Goal: Check status: Check status

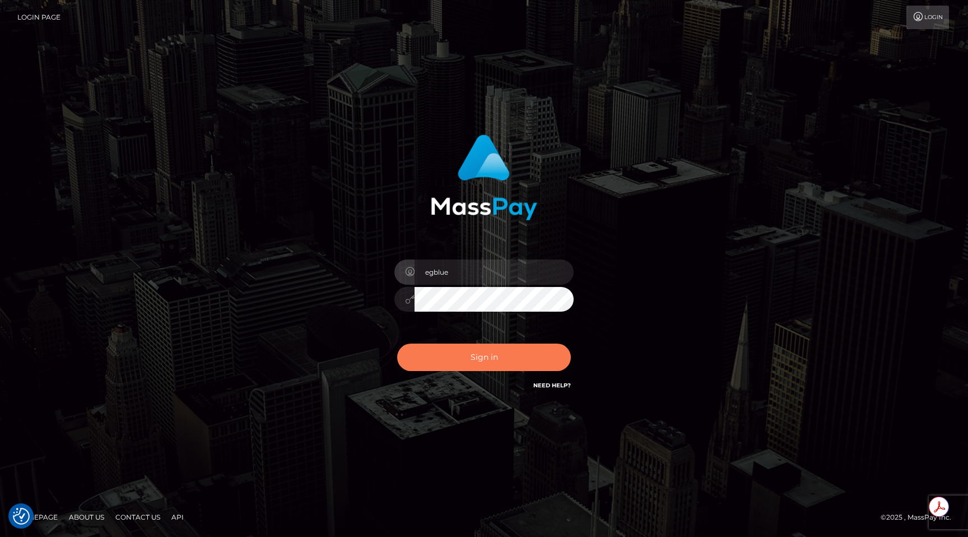
click at [492, 357] on button "Sign in" at bounding box center [484, 356] width 174 height 27
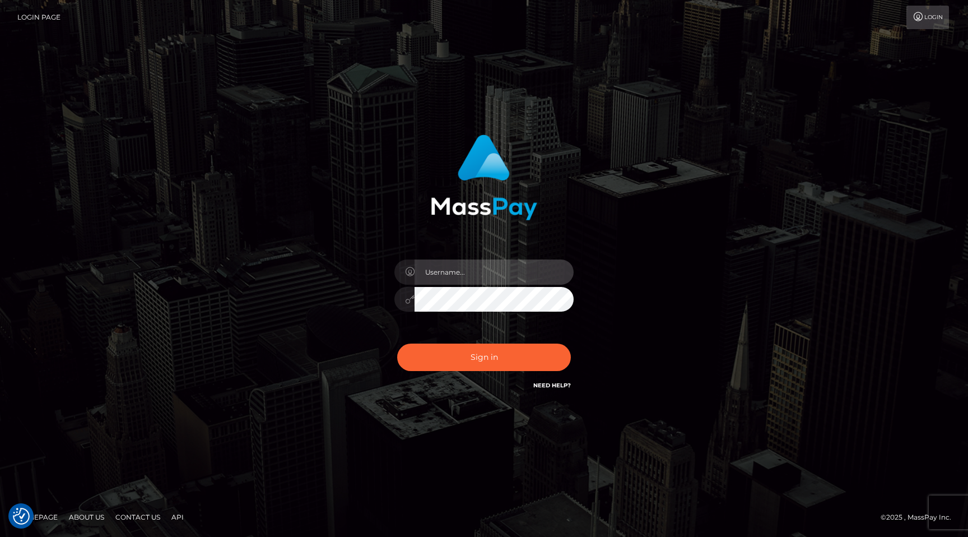
type input "egblue"
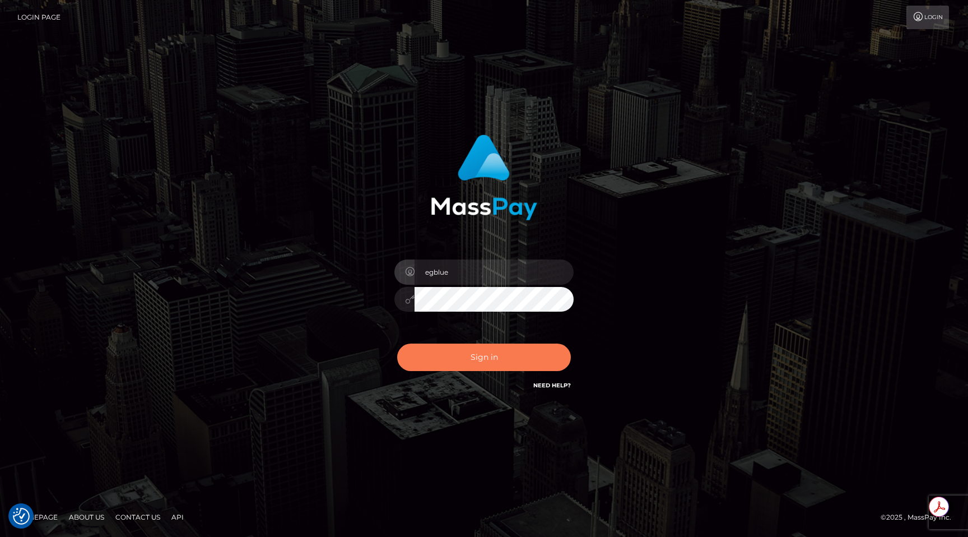
click at [470, 359] on button "Sign in" at bounding box center [484, 356] width 174 height 27
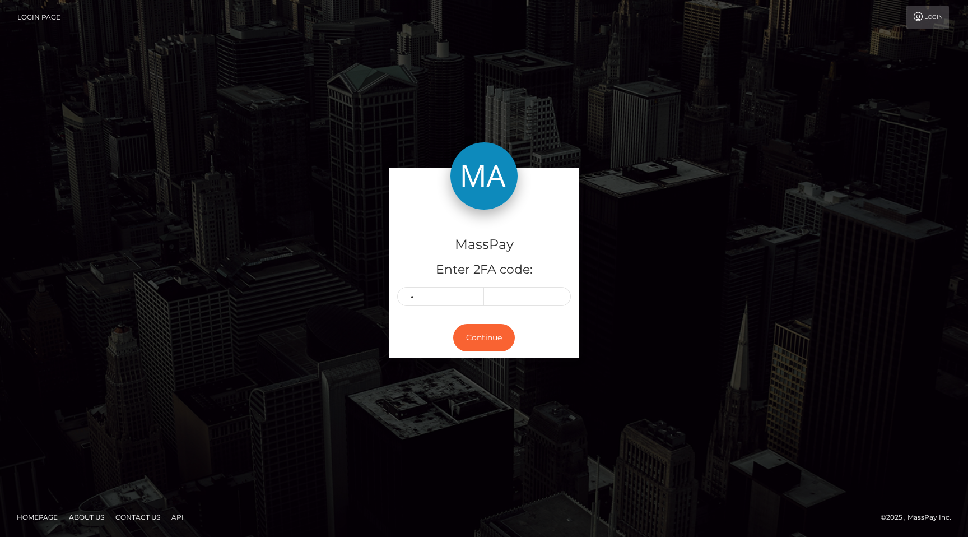
type input "1"
type input "9"
type input "3"
type input "8"
type input "0"
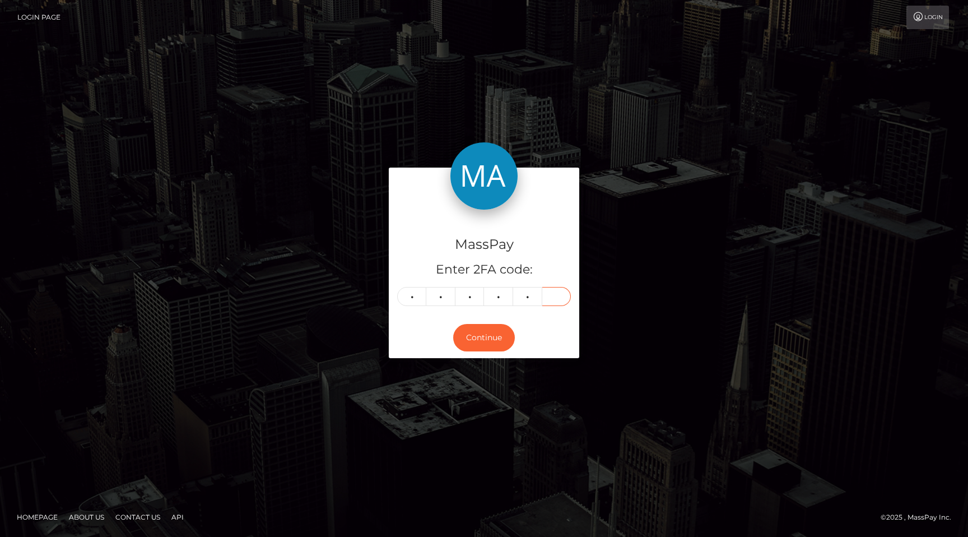
type input "4"
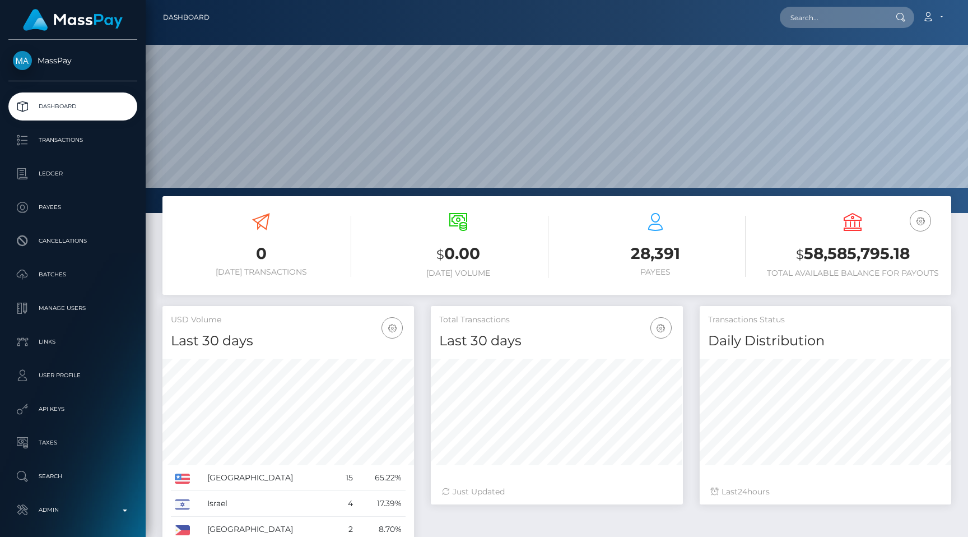
scroll to position [198, 251]
click at [829, 13] on input "text" at bounding box center [832, 17] width 105 height 21
paste input "poact_dr31OVUAl2Ku"
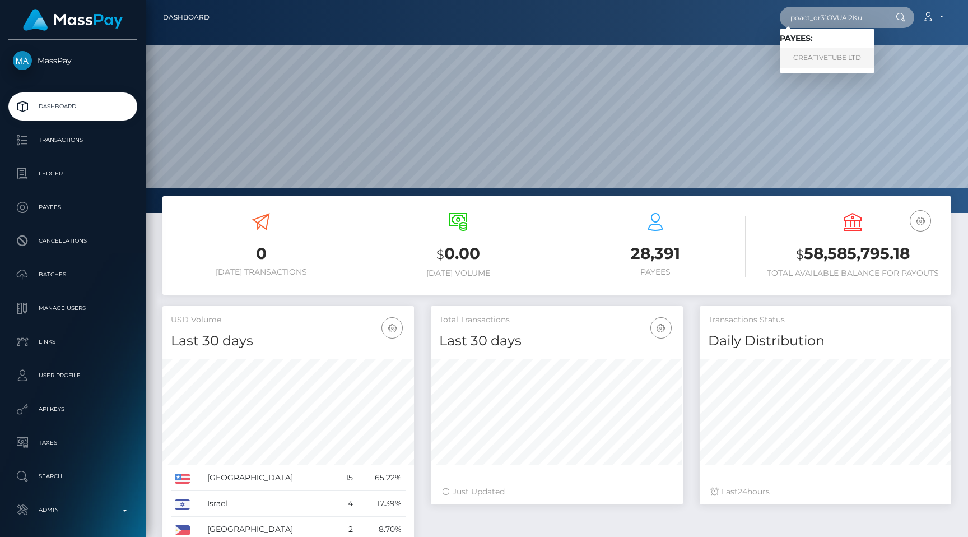
type input "poact_dr31OVUAl2Ku"
click at [837, 60] on link "CREATIVETUBE LTD" at bounding box center [827, 58] width 95 height 21
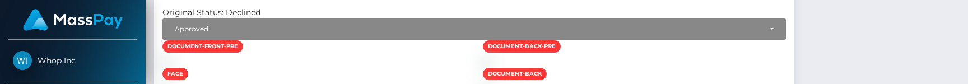
scroll to position [855, 0]
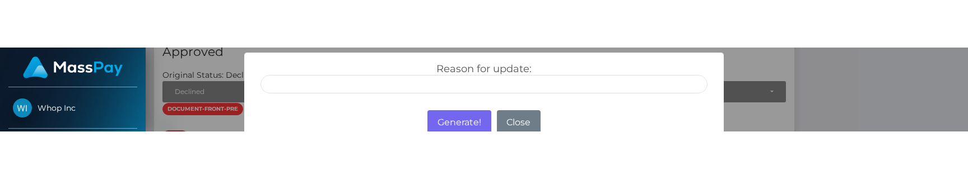
scroll to position [865, 0]
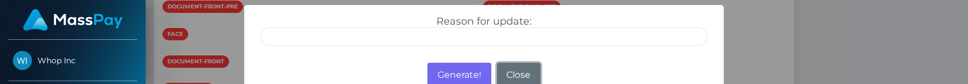
click at [516, 75] on button "Close" at bounding box center [519, 75] width 44 height 25
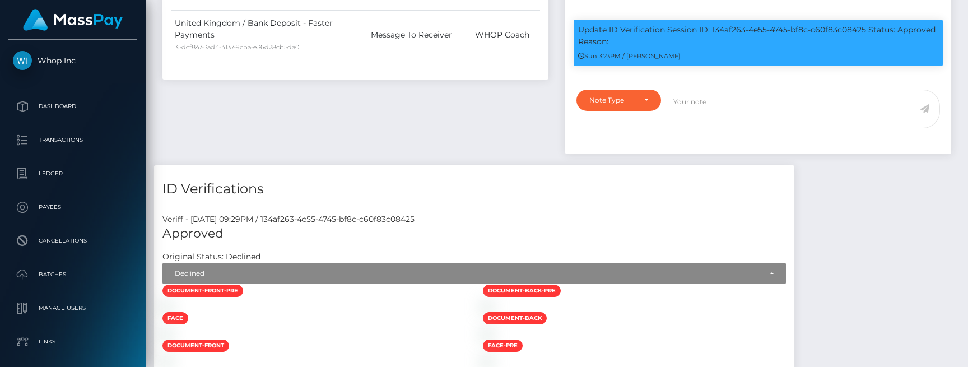
scroll to position [490, 0]
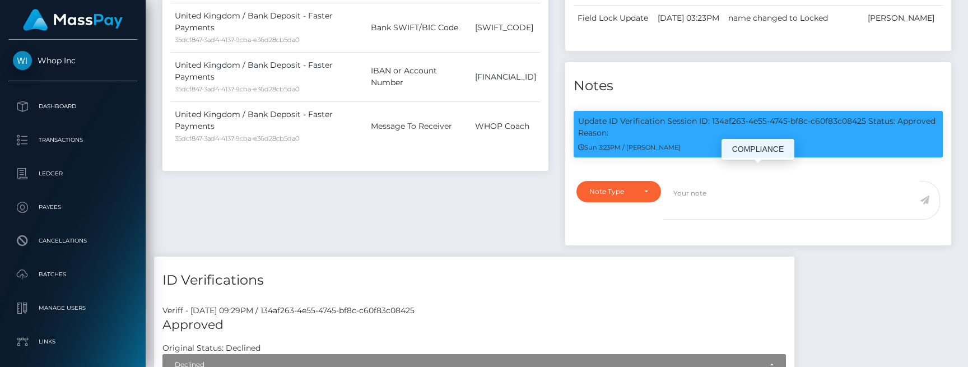
drag, startPoint x: 866, startPoint y: 175, endPoint x: 710, endPoint y: 175, distance: 156.2
click at [710, 139] on p "Update ID Verification Session ID: 134af263-4e55-4745-bf8c-c60f83c08425 Status:…" at bounding box center [758, 127] width 360 height 24
copy p "134af263-4e55-4745-bf8c-c60f83c08425"
click at [430, 244] on div "Payee Attributes Payer Name Label Value United Kingdom / Bank Deposit - Faster …" at bounding box center [355, 66] width 403 height 382
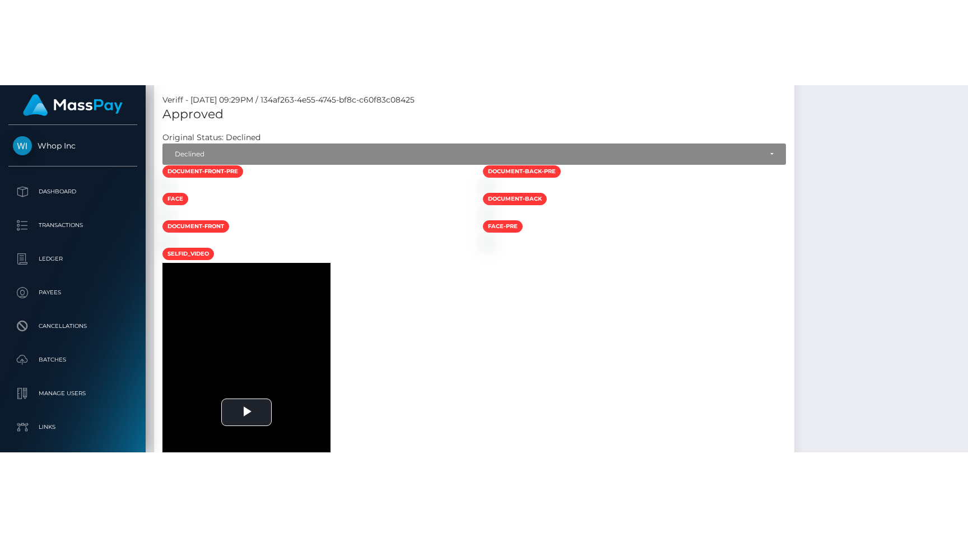
scroll to position [839, 0]
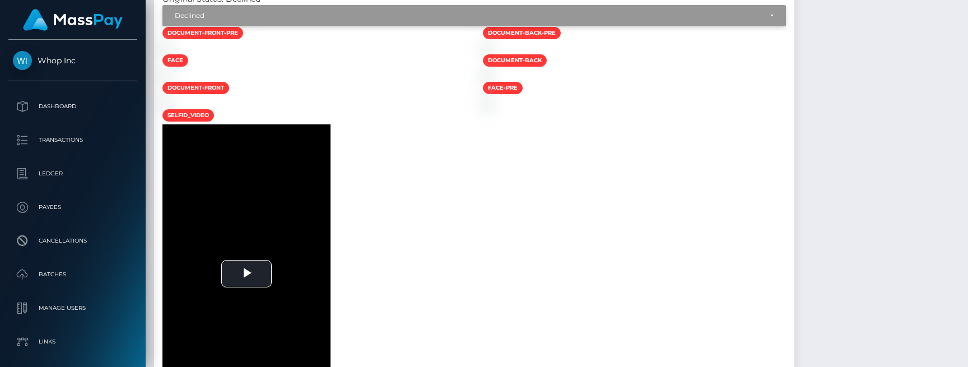
click at [314, 26] on div "Declined" at bounding box center [473, 15] width 623 height 21
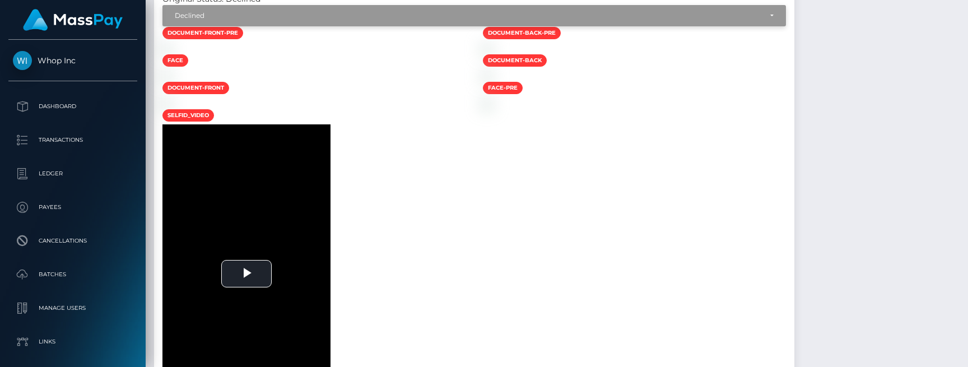
click at [310, 20] on div "Declined" at bounding box center [468, 15] width 586 height 9
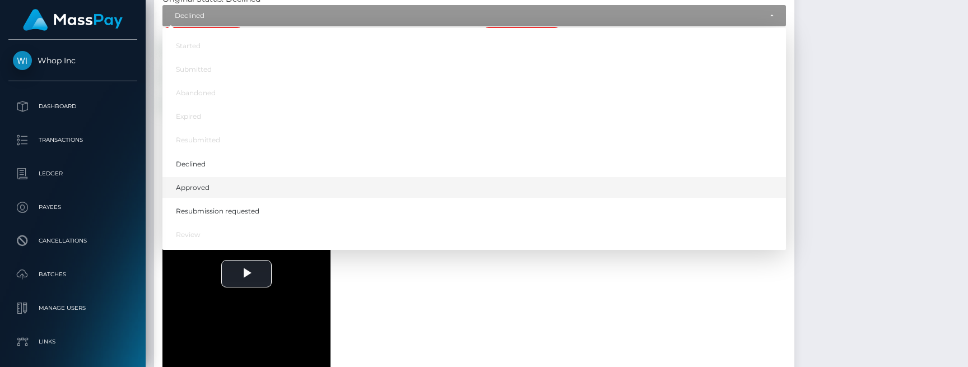
click at [240, 198] on link "Approved" at bounding box center [473, 187] width 623 height 21
select select "Approved"
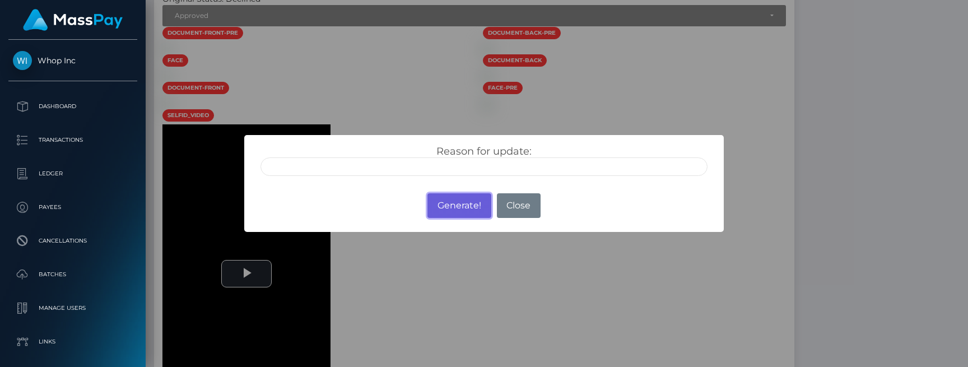
click at [451, 195] on button "Generate!" at bounding box center [458, 205] width 63 height 25
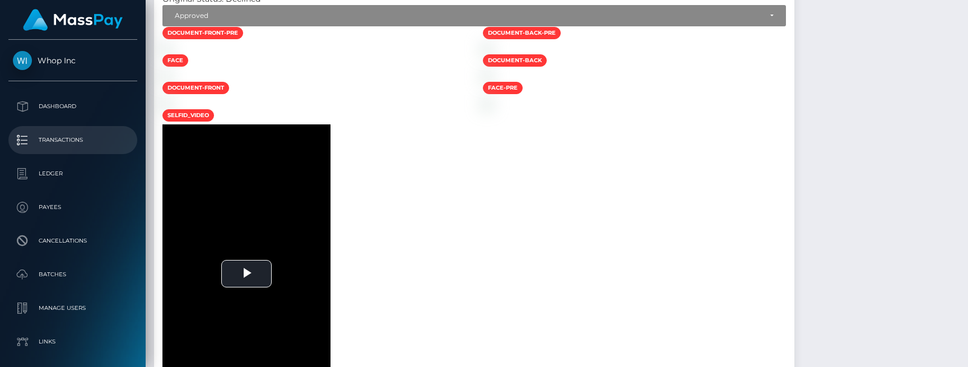
click at [55, 139] on p "Transactions" at bounding box center [73, 140] width 120 height 17
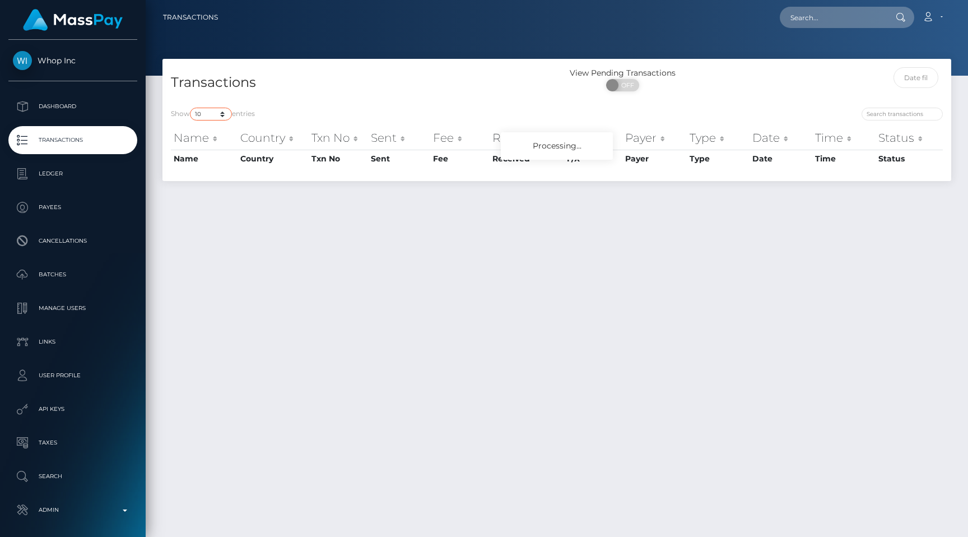
click at [228, 120] on select "10 25 50 100 250 500 1,000 3,500 All" at bounding box center [211, 114] width 42 height 13
select select "250"
click at [191, 108] on select "10 25 50 100 250 500 1,000 3,500 All" at bounding box center [211, 114] width 42 height 13
click at [408, 54] on div at bounding box center [557, 38] width 822 height 76
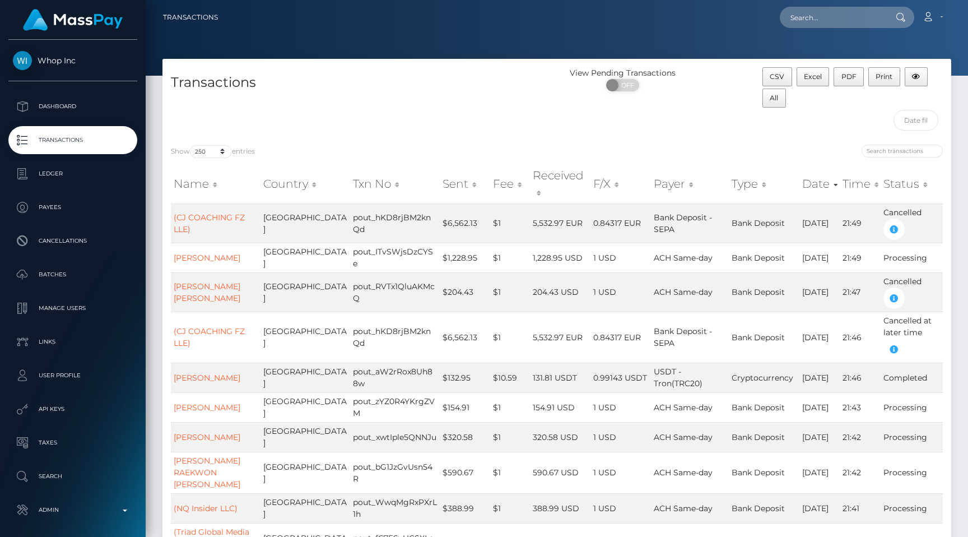
click at [109, 127] on link "Transactions" at bounding box center [72, 140] width 129 height 28
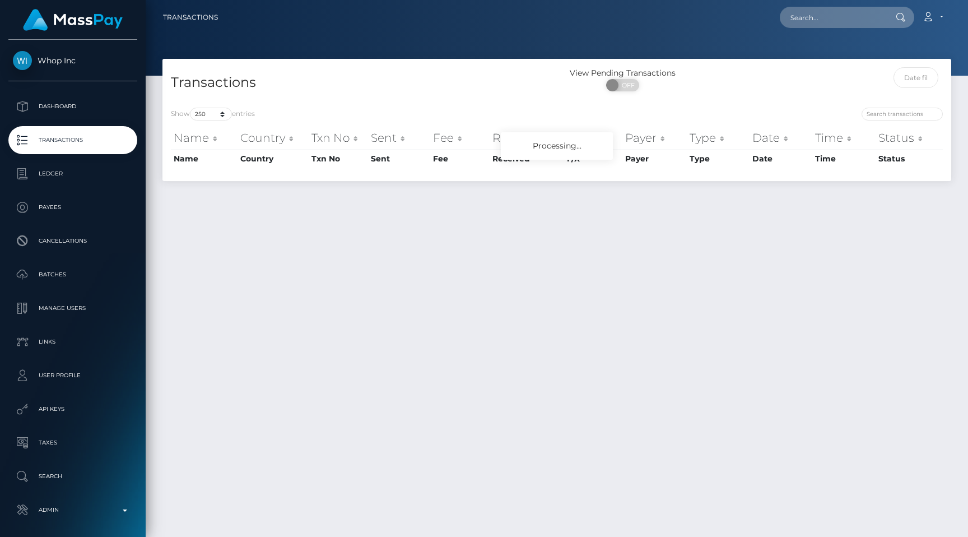
select select "250"
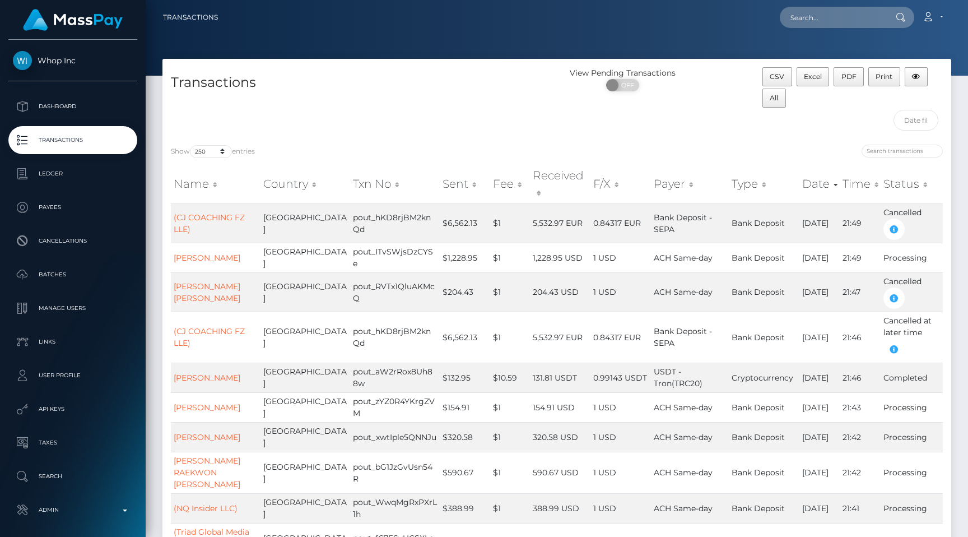
click at [91, 143] on p "Transactions" at bounding box center [73, 140] width 120 height 17
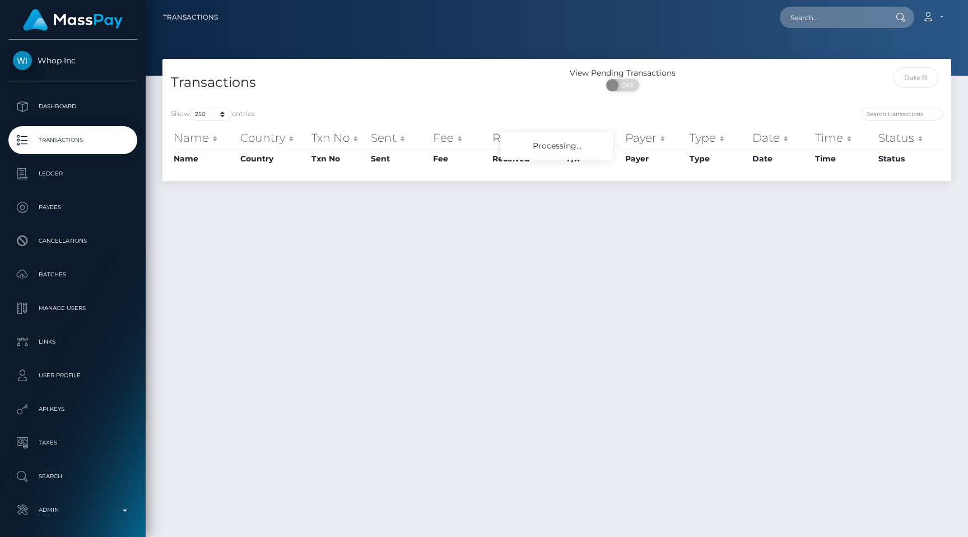
select select "250"
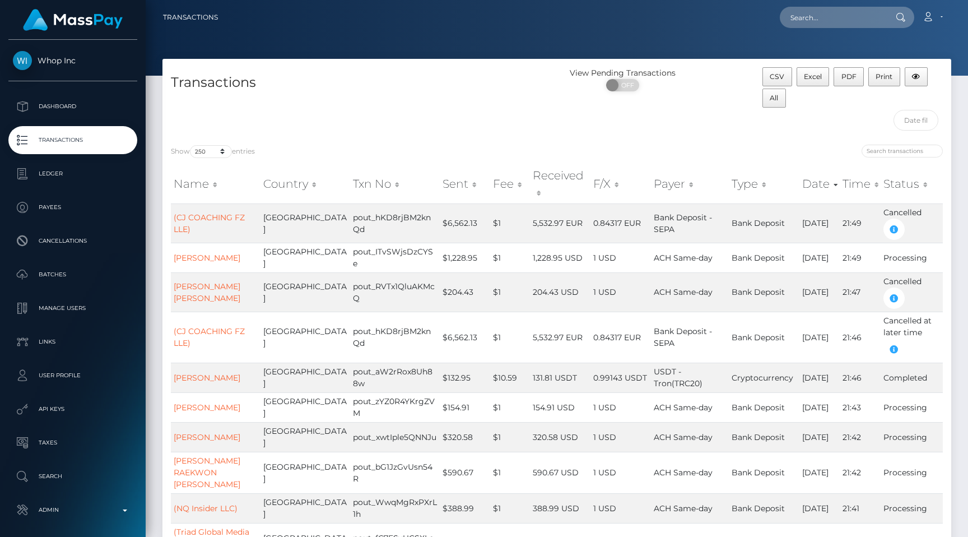
click at [85, 129] on link "Transactions" at bounding box center [72, 140] width 129 height 28
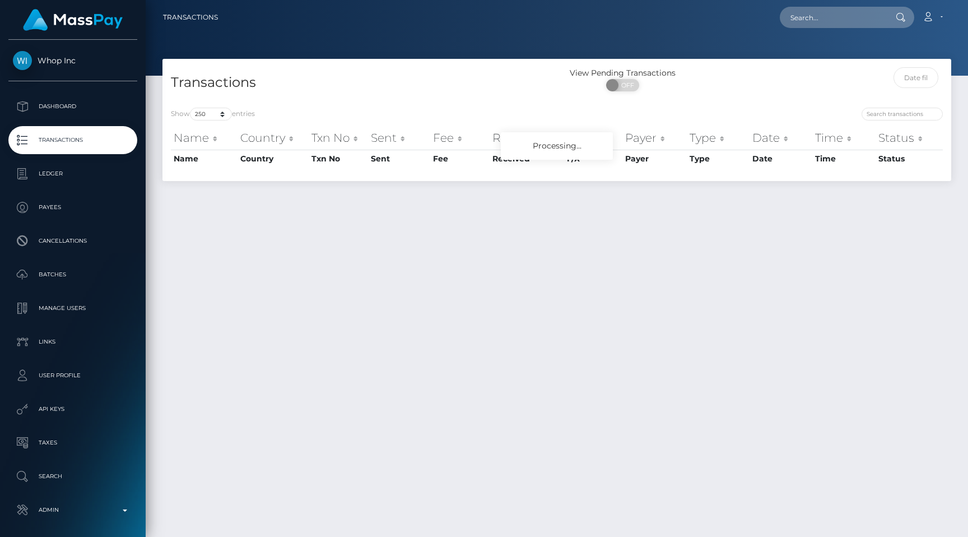
select select "250"
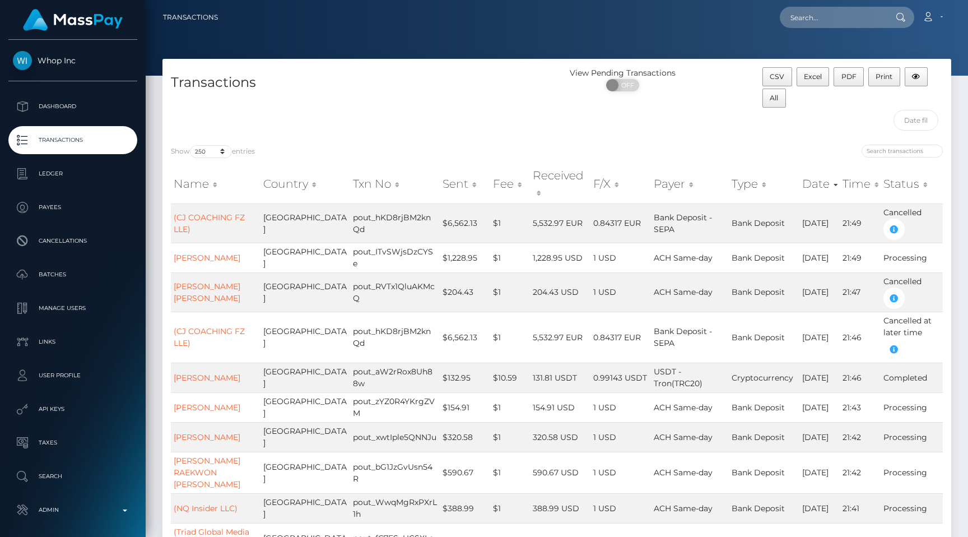
click at [73, 109] on p "Dashboard" at bounding box center [73, 106] width 120 height 17
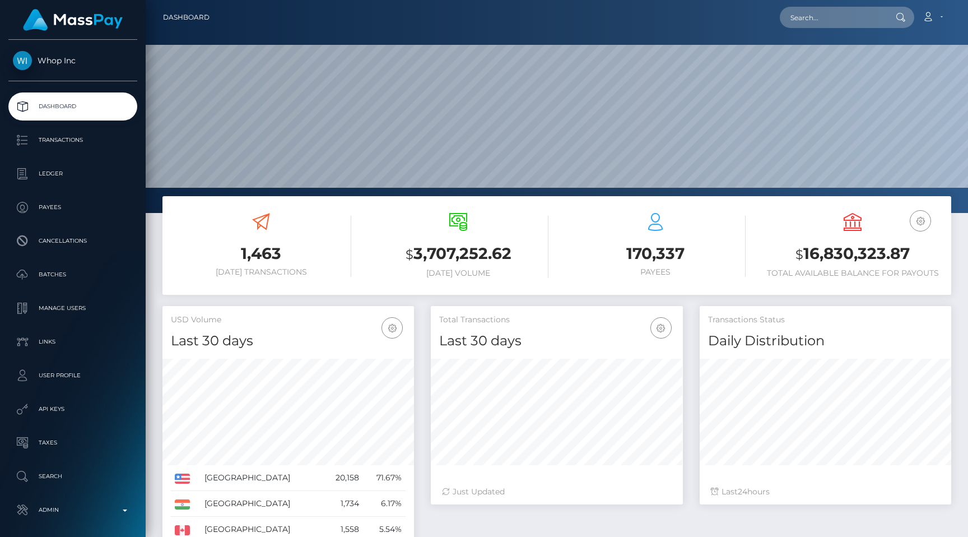
scroll to position [198, 251]
